Goal: Navigation & Orientation: Find specific page/section

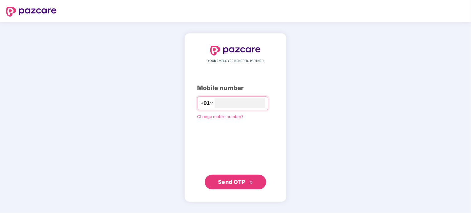
type input "*"
type input "**********"
click at [248, 183] on span "Send OTP" at bounding box center [235, 182] width 35 height 9
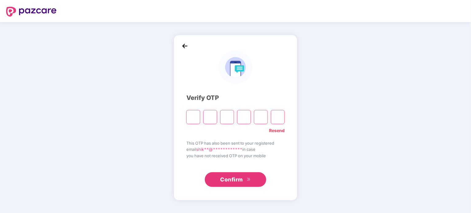
type input "*"
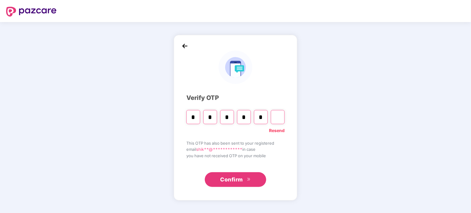
type input "*"
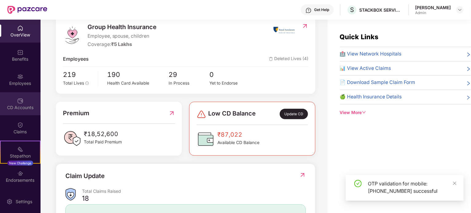
scroll to position [83, 0]
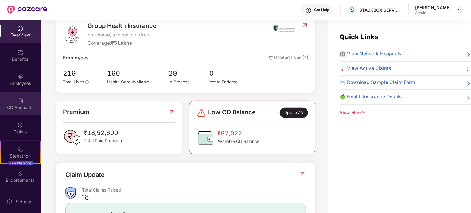
click at [26, 105] on div "CD Accounts" at bounding box center [20, 108] width 41 height 6
